Goal: Information Seeking & Learning: Learn about a topic

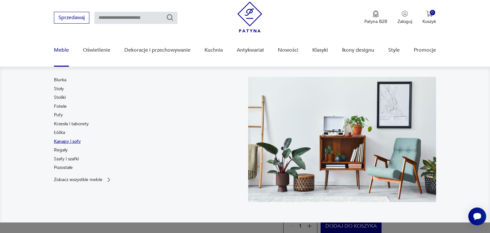
click at [63, 141] on link "Kanapy i sofy" at bounding box center [67, 141] width 27 height 6
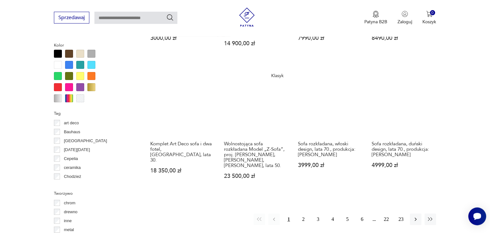
scroll to position [593, 0]
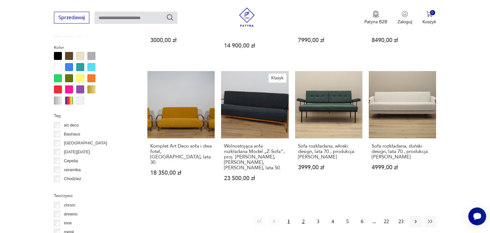
click at [306, 216] on button "2" at bounding box center [303, 221] width 11 height 11
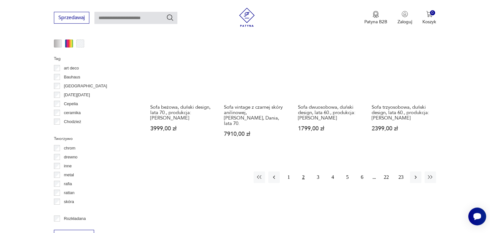
scroll to position [742, 0]
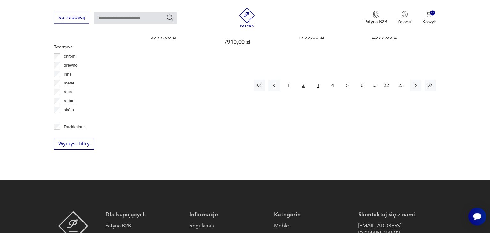
click at [317, 80] on button "3" at bounding box center [317, 85] width 11 height 11
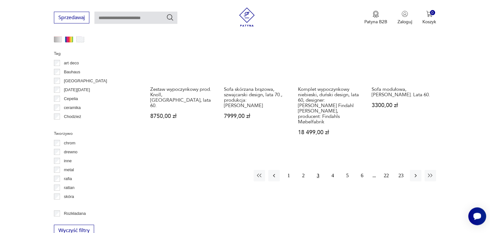
scroll to position [658, 0]
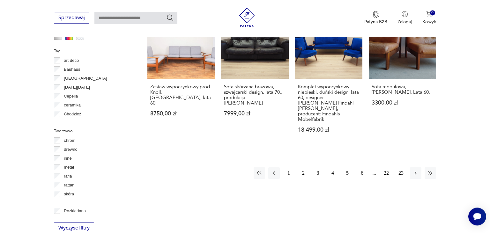
click at [333, 168] on button "4" at bounding box center [332, 173] width 11 height 11
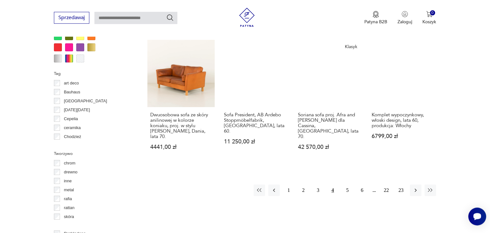
scroll to position [658, 0]
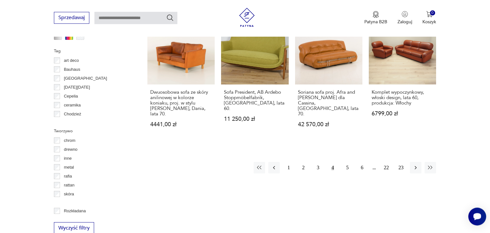
click at [124, 17] on input "text" at bounding box center [135, 18] width 83 height 12
type input "**********"
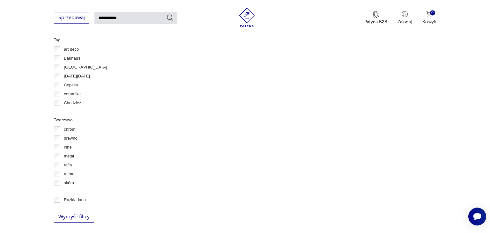
type input "**********"
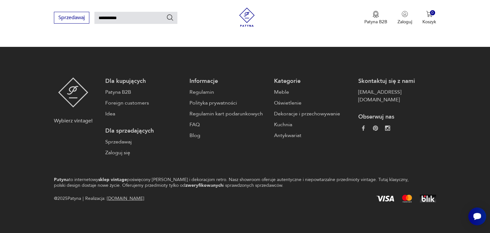
scroll to position [412, 0]
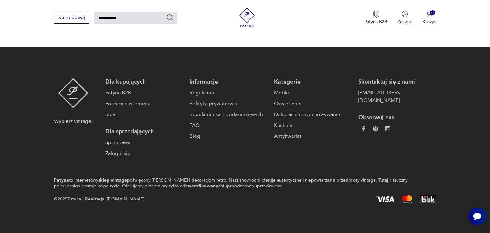
click at [197, 32] on div "**********" at bounding box center [245, 18] width 490 height 37
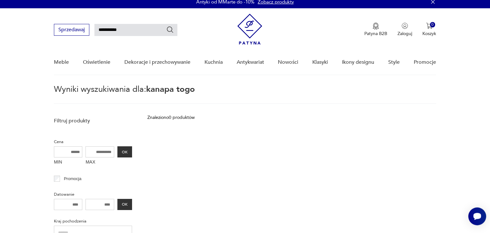
scroll to position [0, 0]
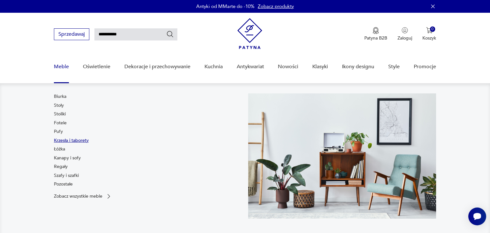
click at [62, 140] on link "Krzesła i taborety" at bounding box center [71, 141] width 35 height 6
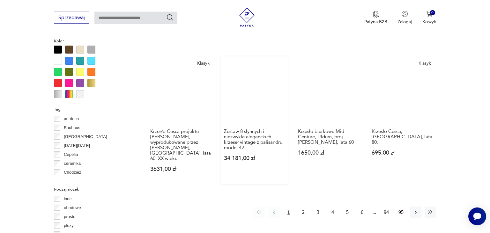
scroll to position [615, 0]
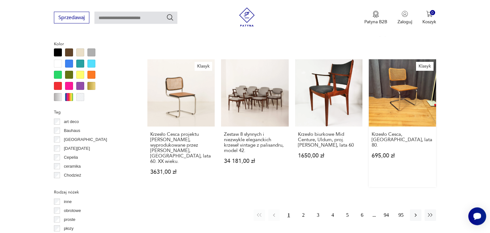
click at [404, 85] on link "Klasyk Krzesło Cesca, Włochy, lata 80. 695,00 zł" at bounding box center [402, 123] width 67 height 128
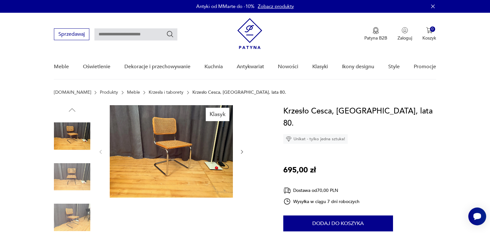
click at [176, 137] on img at bounding box center [171, 151] width 123 height 93
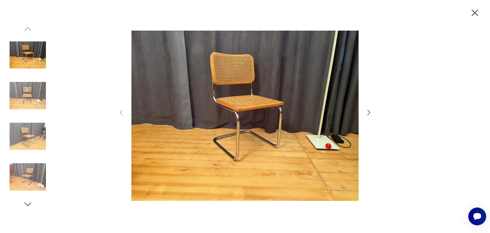
click at [369, 114] on icon "button" at bounding box center [369, 113] width 8 height 8
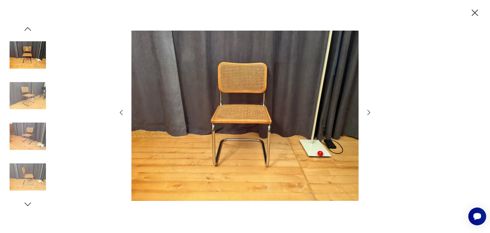
click at [369, 114] on icon "button" at bounding box center [369, 113] width 8 height 8
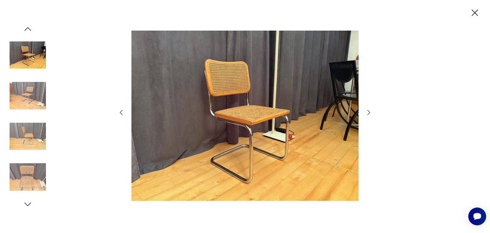
click at [369, 114] on icon "button" at bounding box center [369, 113] width 8 height 8
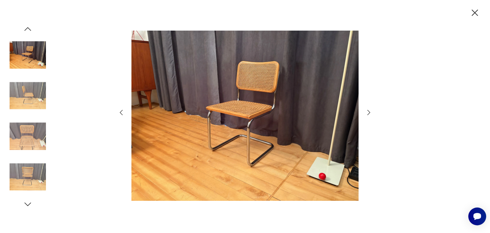
click at [369, 114] on icon "button" at bounding box center [369, 113] width 8 height 8
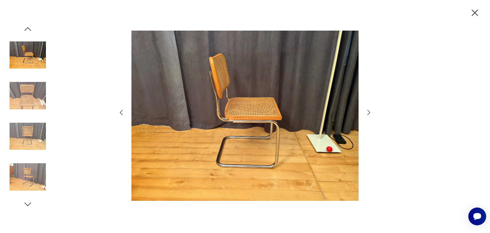
click at [369, 114] on icon "button" at bounding box center [369, 113] width 8 height 8
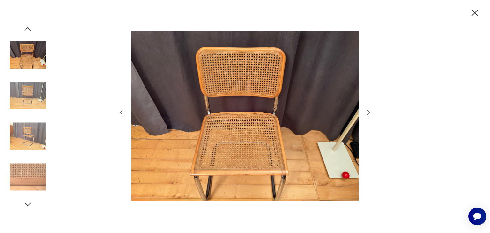
click at [471, 14] on icon "button" at bounding box center [474, 12] width 11 height 11
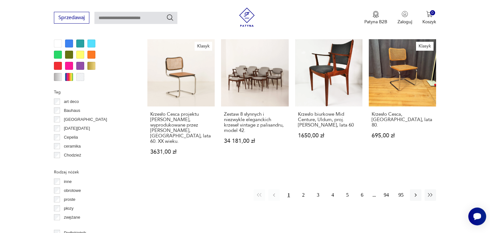
scroll to position [637, 0]
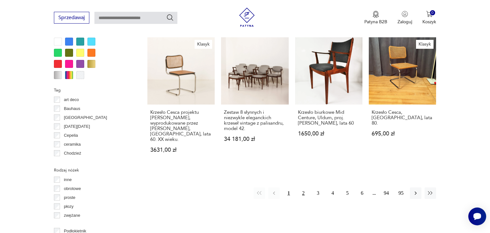
click at [303, 188] on button "2" at bounding box center [303, 193] width 11 height 11
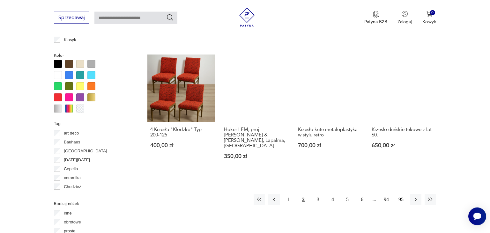
scroll to position [607, 0]
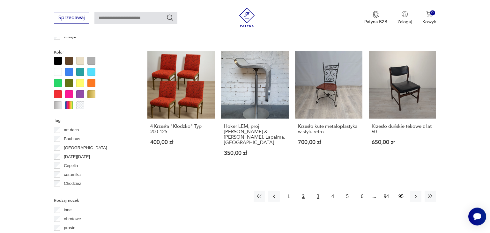
click at [318, 191] on button "3" at bounding box center [317, 196] width 11 height 11
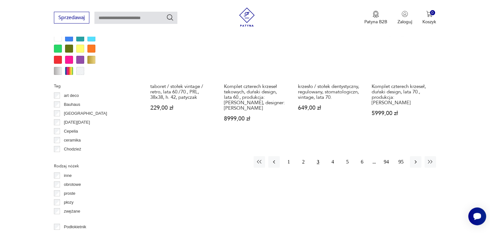
scroll to position [674, 0]
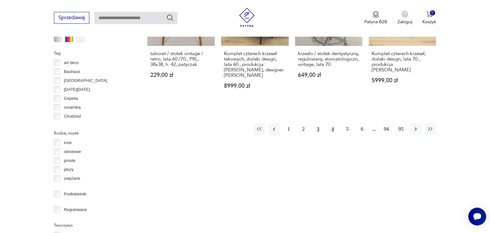
click at [334, 123] on button "4" at bounding box center [332, 128] width 11 height 11
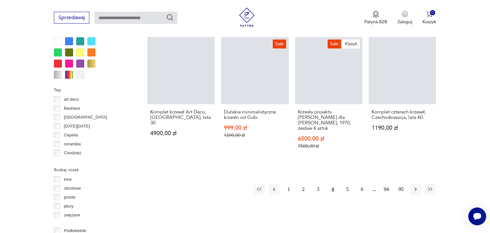
scroll to position [641, 0]
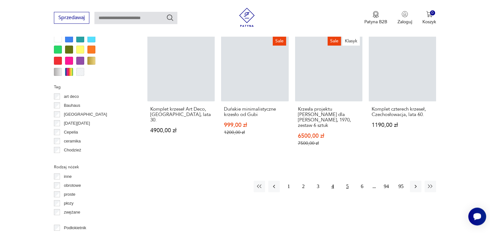
click at [348, 181] on button "5" at bounding box center [347, 186] width 11 height 11
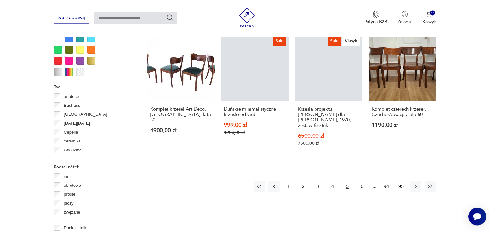
click at [348, 181] on button "5" at bounding box center [347, 186] width 11 height 11
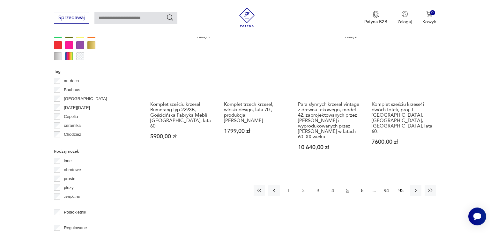
scroll to position [674, 0]
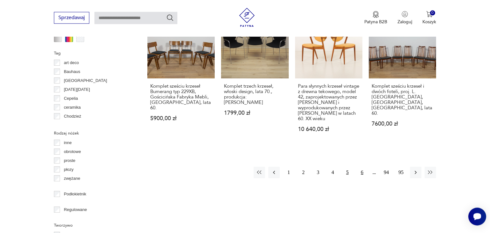
click at [363, 167] on button "6" at bounding box center [361, 172] width 11 height 11
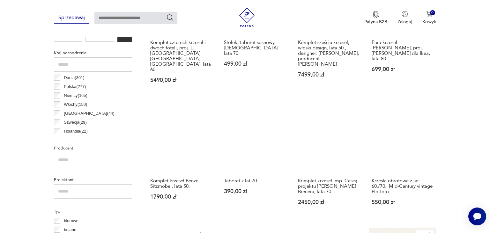
scroll to position [321, 0]
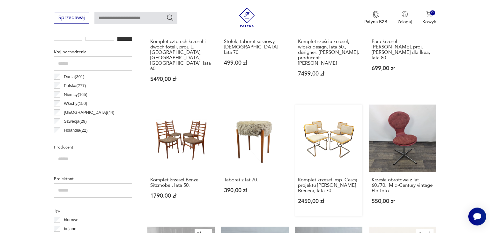
click at [326, 138] on link "Komplet krzeseł insp. Cescą projektu M. Breuera, lata 70. 2450,00 zł" at bounding box center [328, 161] width 67 height 112
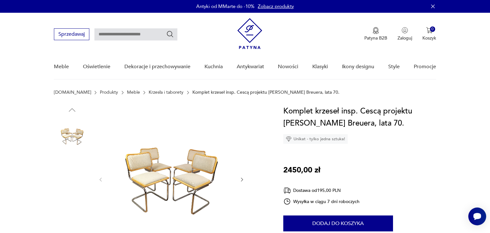
click at [205, 177] on img at bounding box center [171, 179] width 123 height 148
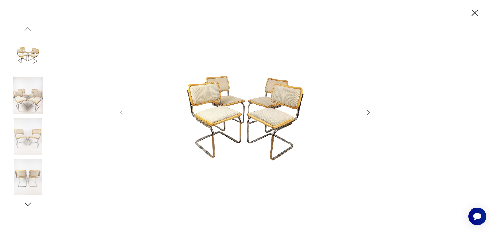
click at [370, 113] on icon "button" at bounding box center [369, 113] width 8 height 8
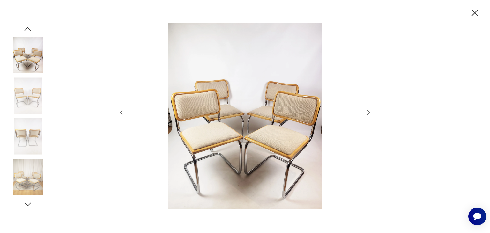
click at [370, 113] on icon "button" at bounding box center [369, 113] width 8 height 8
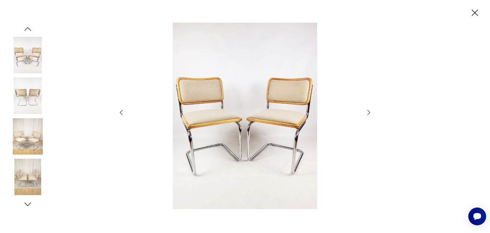
click at [370, 113] on icon "button" at bounding box center [369, 113] width 8 height 8
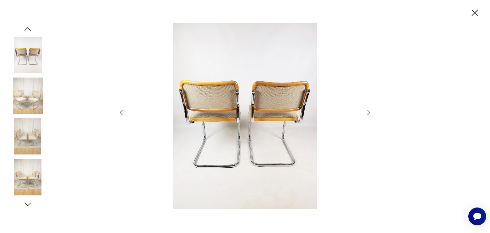
click at [370, 113] on icon "button" at bounding box center [369, 113] width 8 height 8
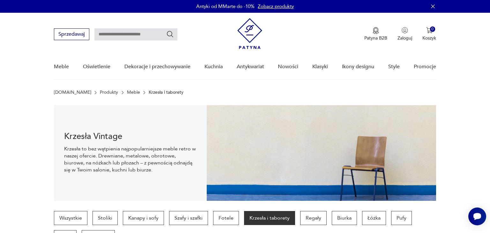
scroll to position [281, 0]
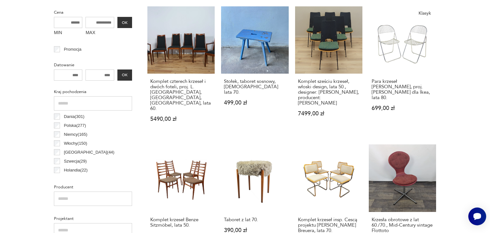
drag, startPoint x: 486, startPoint y: 232, endPoint x: 366, endPoint y: 183, distance: 130.0
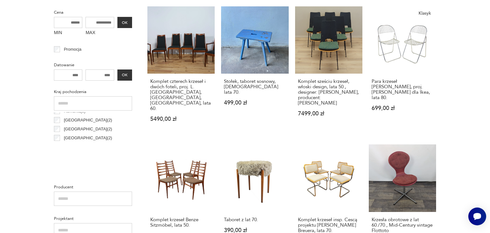
scroll to position [160, 0]
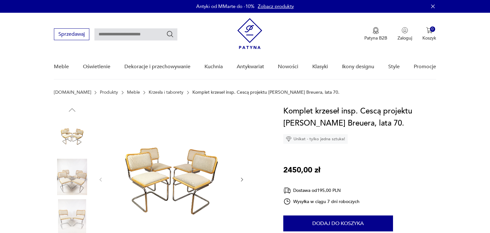
scroll to position [0, 0]
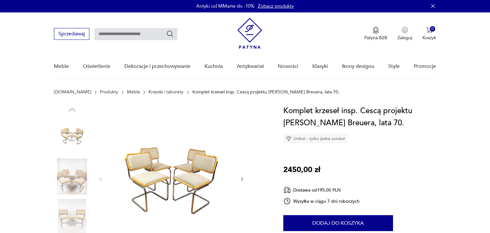
click at [149, 93] on link "Krzesła i taborety" at bounding box center [166, 92] width 35 height 5
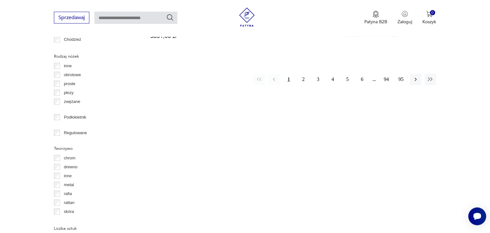
scroll to position [734, 0]
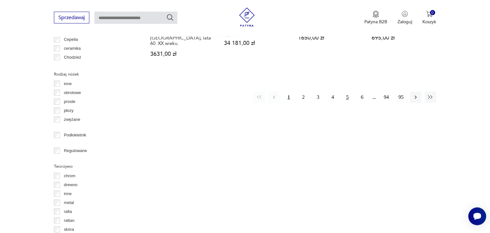
click at [347, 92] on button "5" at bounding box center [347, 97] width 11 height 11
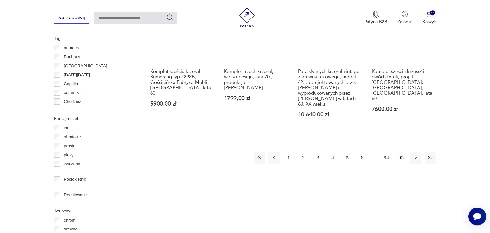
scroll to position [691, 0]
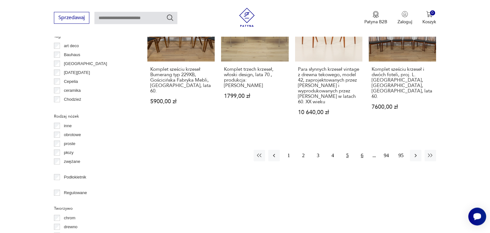
click at [362, 150] on button "6" at bounding box center [361, 155] width 11 height 11
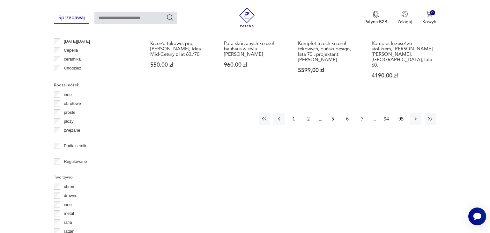
scroll to position [725, 0]
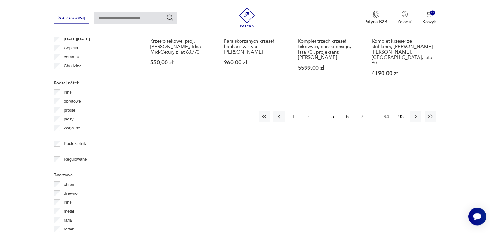
click at [363, 111] on button "7" at bounding box center [361, 116] width 11 height 11
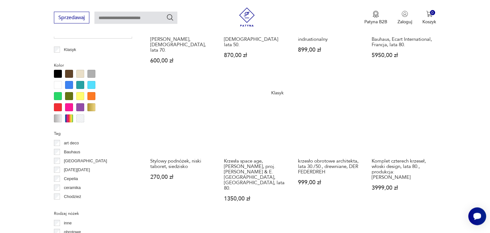
scroll to position [624, 0]
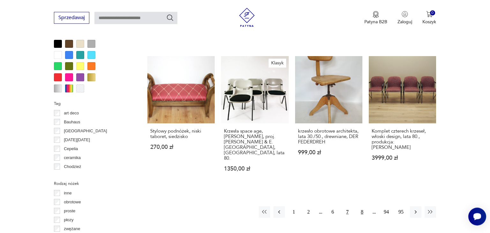
click at [361, 206] on button "8" at bounding box center [361, 211] width 11 height 11
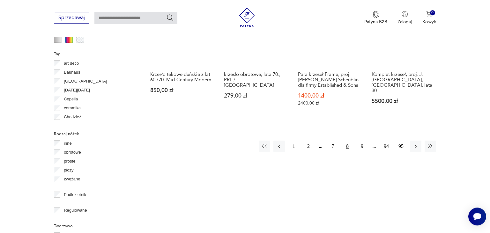
scroll to position [691, 0]
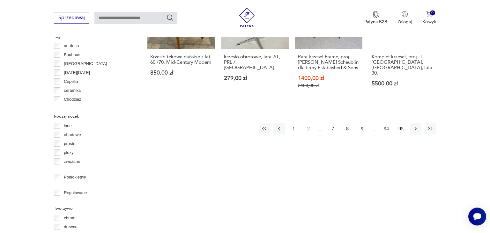
click at [361, 128] on button "9" at bounding box center [361, 128] width 11 height 11
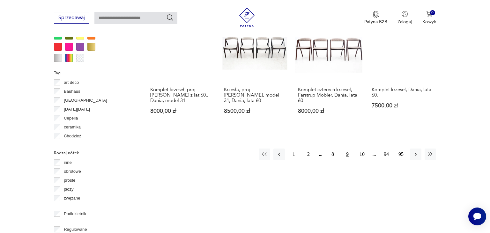
scroll to position [658, 0]
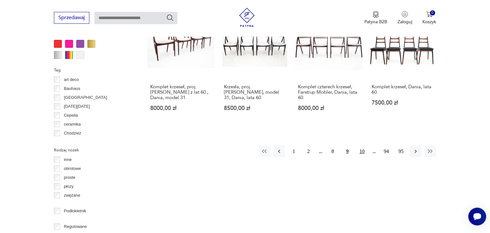
click at [364, 146] on button "10" at bounding box center [361, 151] width 11 height 11
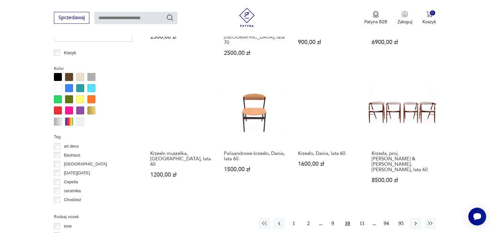
scroll to position [607, 0]
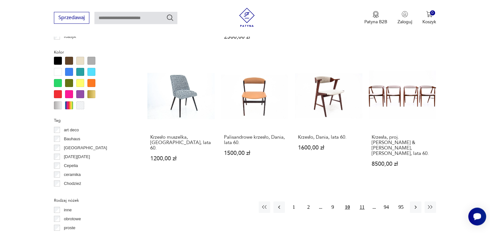
click at [363, 202] on button "11" at bounding box center [361, 207] width 11 height 11
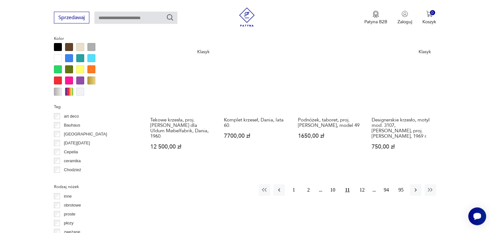
scroll to position [624, 0]
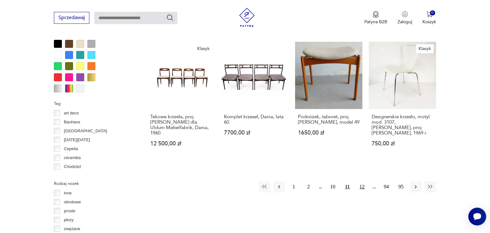
click at [361, 181] on button "12" at bounding box center [361, 186] width 11 height 11
click at [361, 181] on button "13" at bounding box center [361, 186] width 11 height 11
click at [362, 184] on button "14" at bounding box center [361, 186] width 11 height 11
click at [414, 184] on icon "button" at bounding box center [416, 187] width 6 height 6
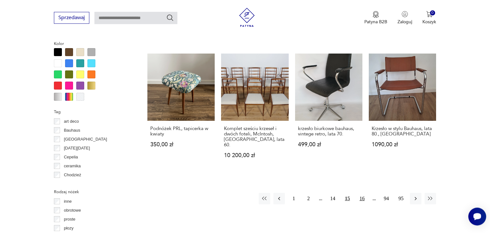
click at [363, 194] on button "16" at bounding box center [361, 198] width 11 height 11
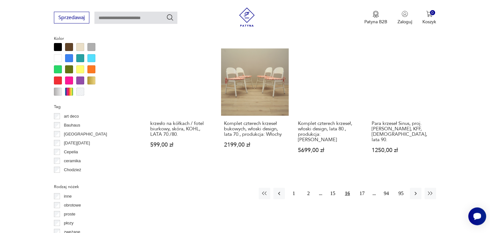
scroll to position [624, 0]
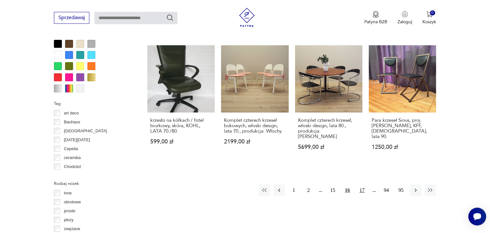
click at [362, 185] on button "17" at bounding box center [361, 190] width 11 height 11
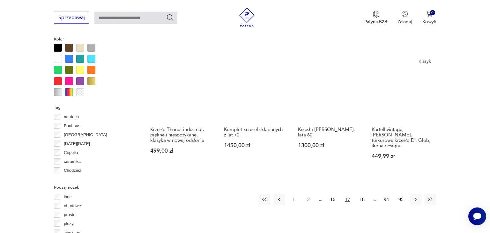
scroll to position [691, 0]
